Goal: Task Accomplishment & Management: Manage account settings

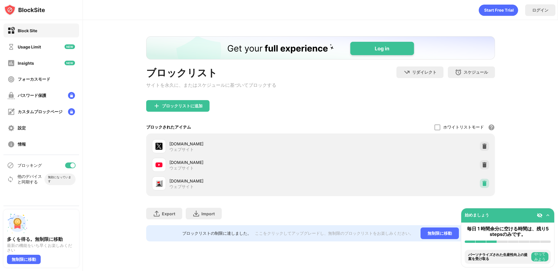
click at [483, 185] on img at bounding box center [484, 184] width 6 height 6
